Goal: Task Accomplishment & Management: Use online tool/utility

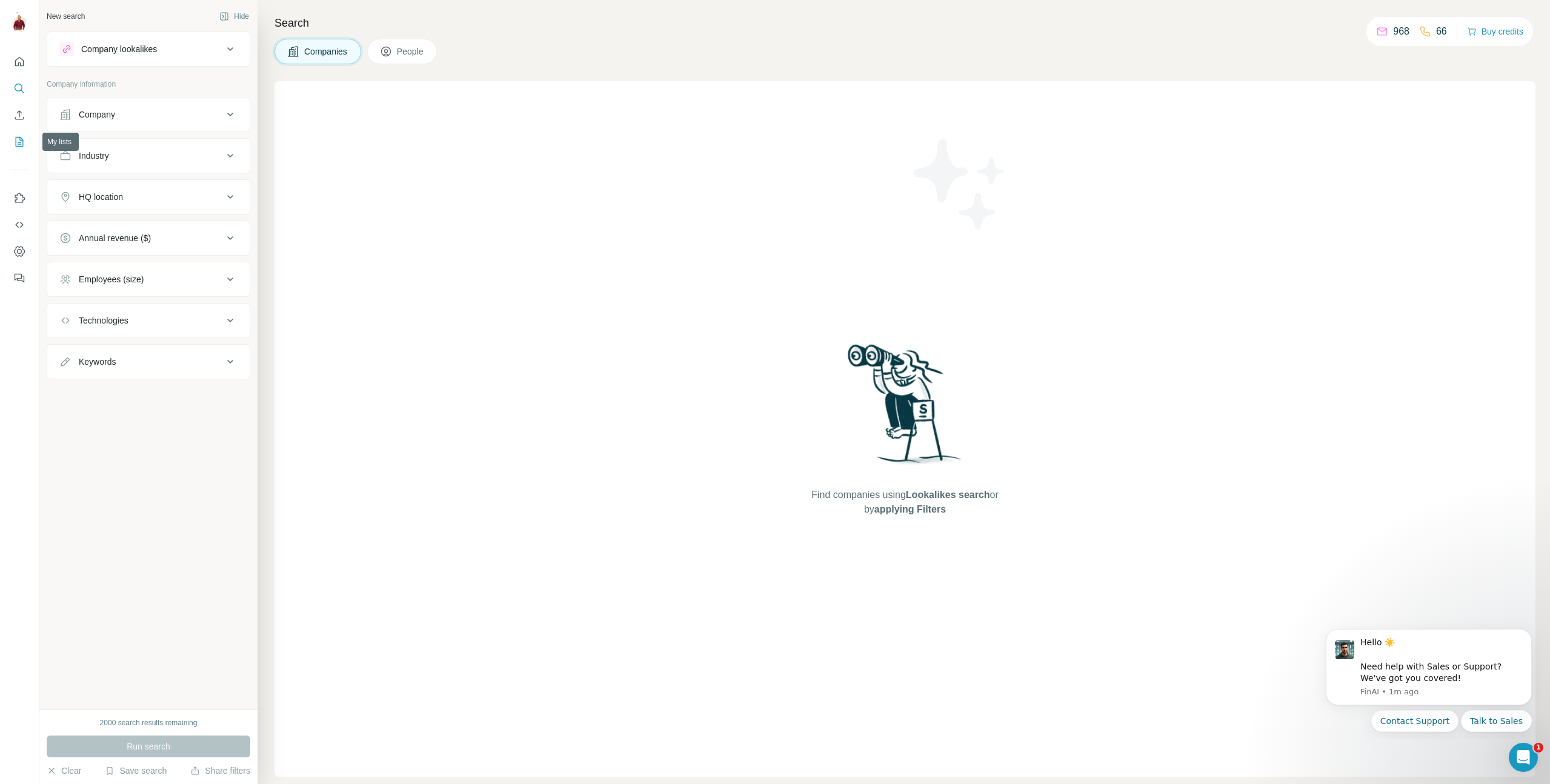
click at [20, 142] on icon "My lists" at bounding box center [19, 142] width 12 height 12
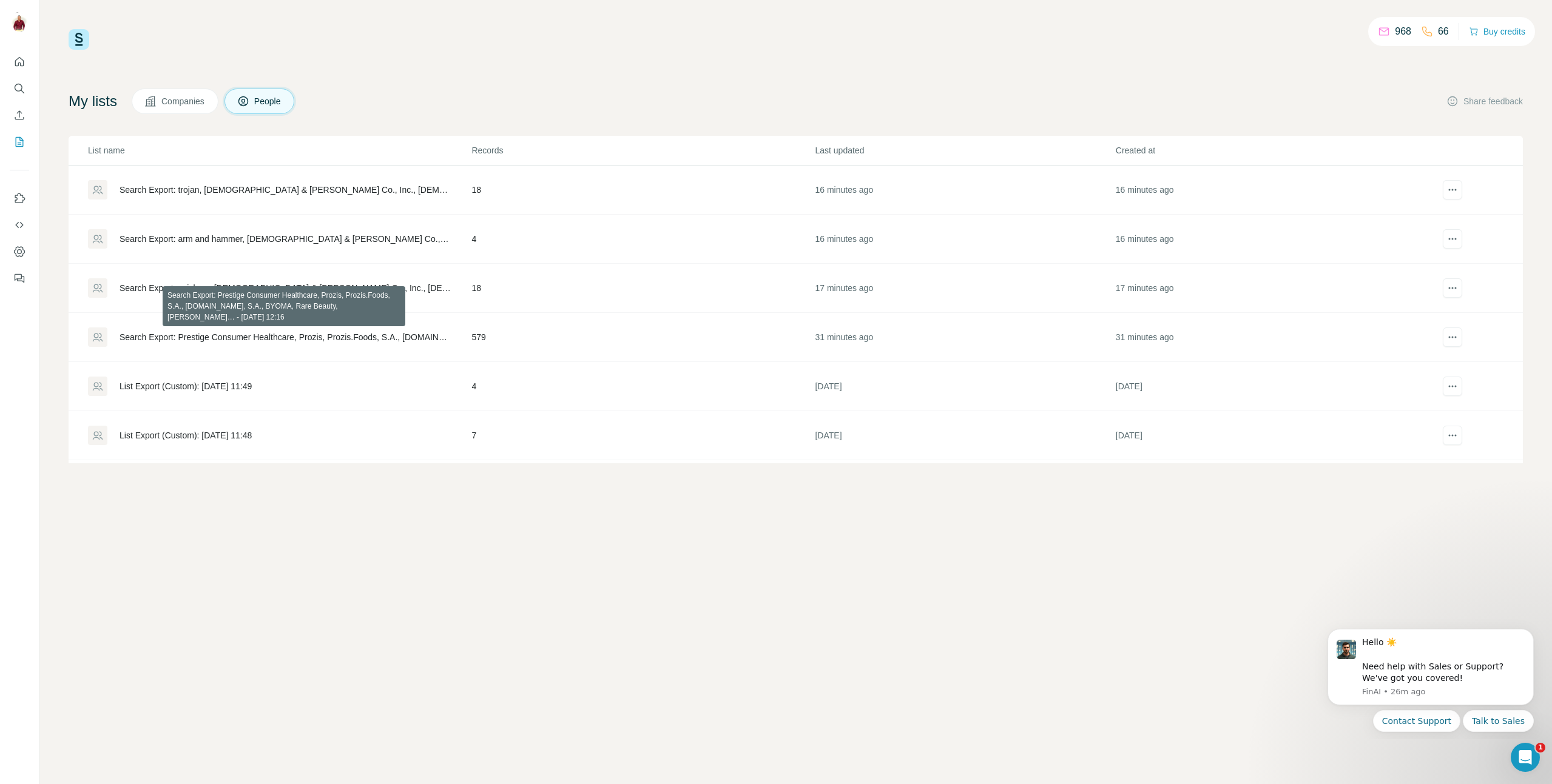
click at [313, 338] on div "Search Export: Prestige Consumer Healthcare, Prozis, Prozis.Foods, S.A., [DOMAI…" at bounding box center [285, 338] width 332 height 12
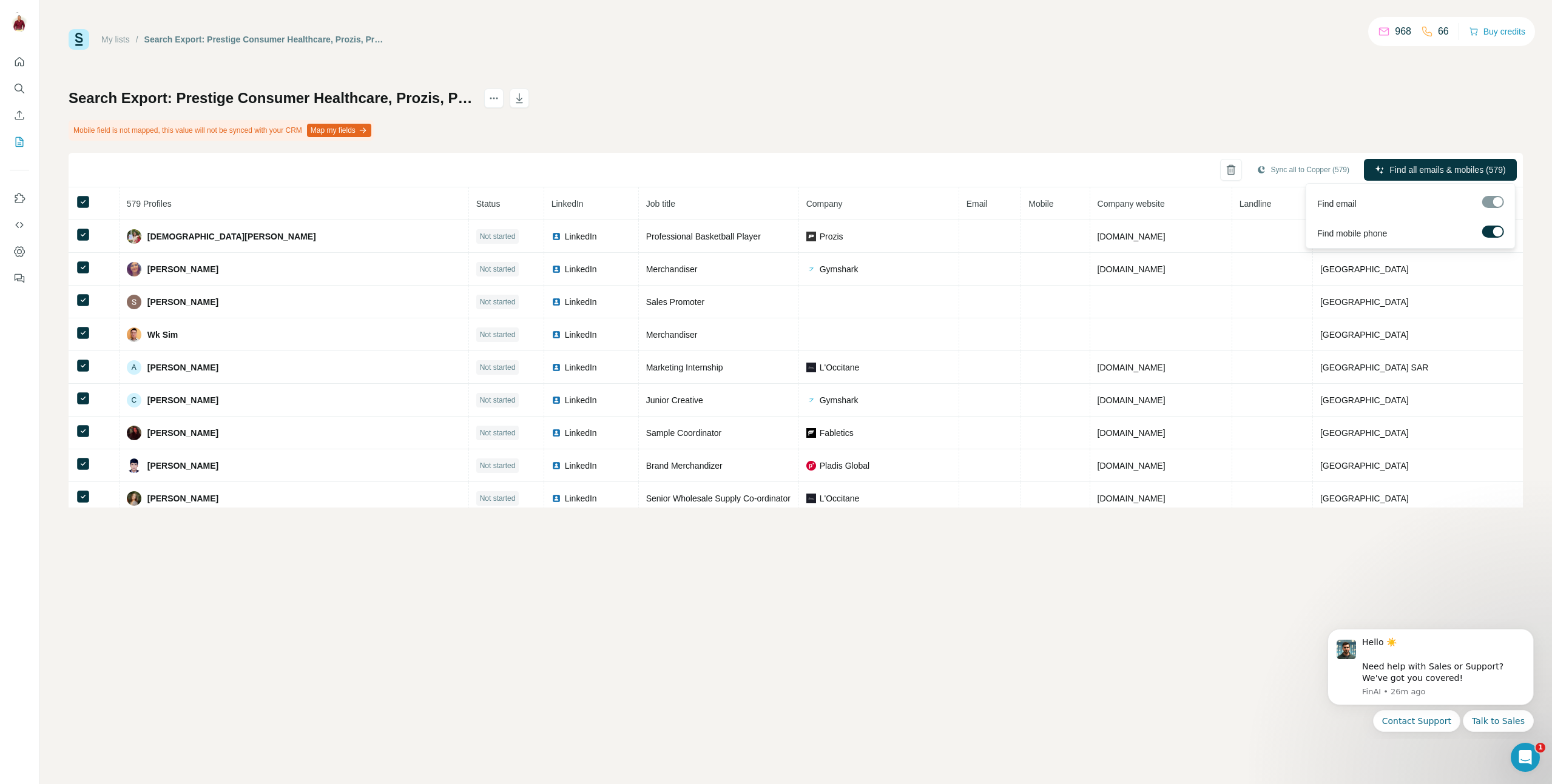
click at [1492, 230] on label at bounding box center [1493, 231] width 22 height 12
click at [1457, 164] on span "Find all emails (579)" at bounding box center [1468, 170] width 77 height 12
click at [704, 138] on div "Search Export: Prestige Consumer Healthcare, Prozis, Prozis.Foods, S.A., [DOMAI…" at bounding box center [796, 298] width 1455 height 419
click at [978, 564] on div "My lists / Search Export: Prestige Consumer Healthcare, Prozis, Prozis.Foods, S…" at bounding box center [796, 392] width 1513 height 784
